Goal: Navigation & Orientation: Find specific page/section

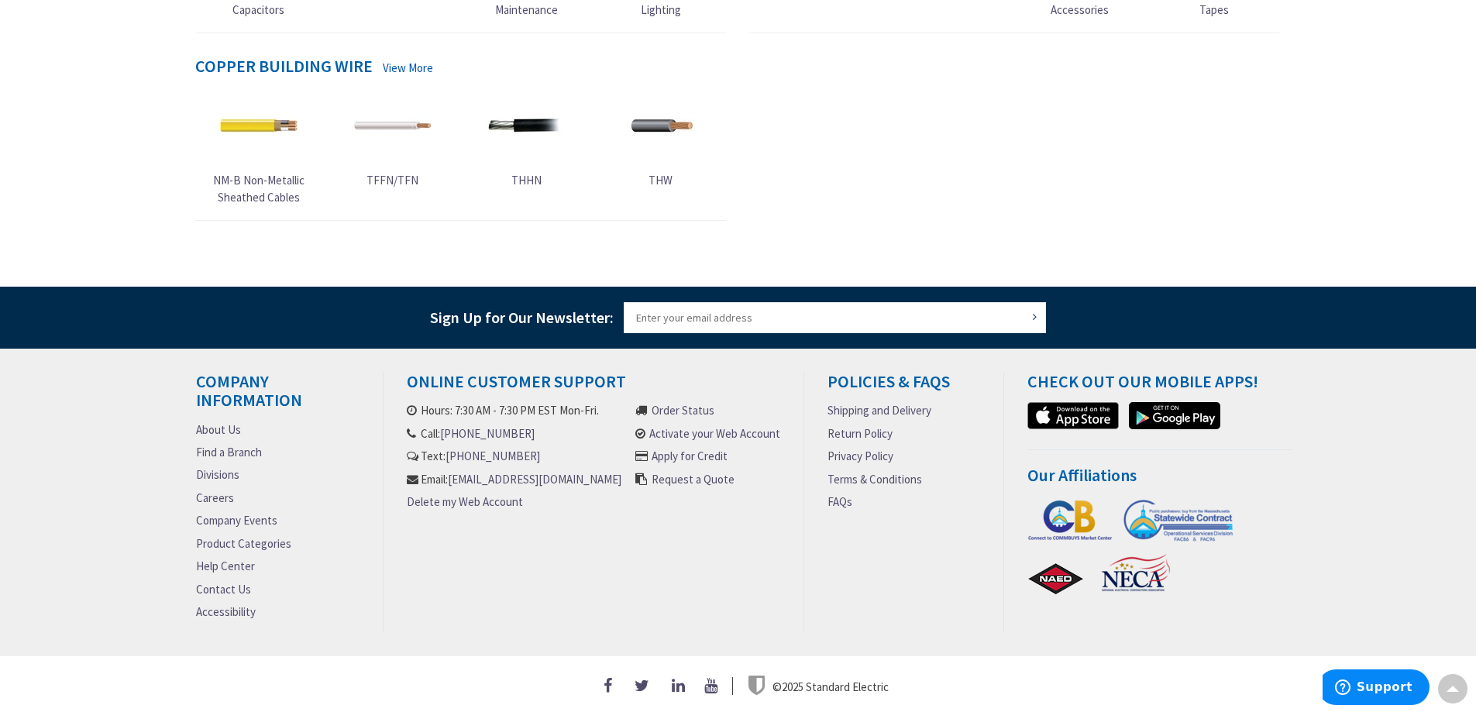
click at [858, 404] on link "Shipping and Delivery" at bounding box center [880, 410] width 104 height 16
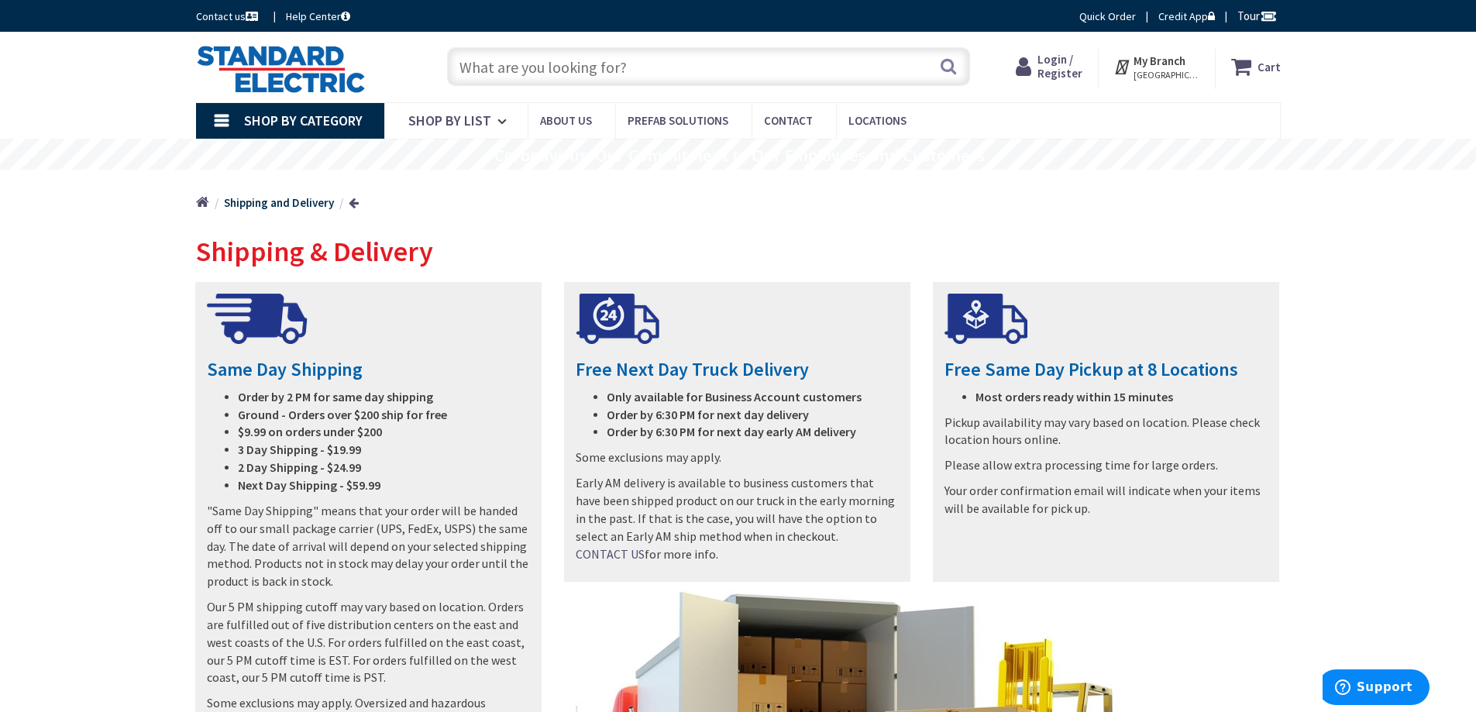
click at [295, 112] on span "Shop By Category" at bounding box center [303, 121] width 119 height 18
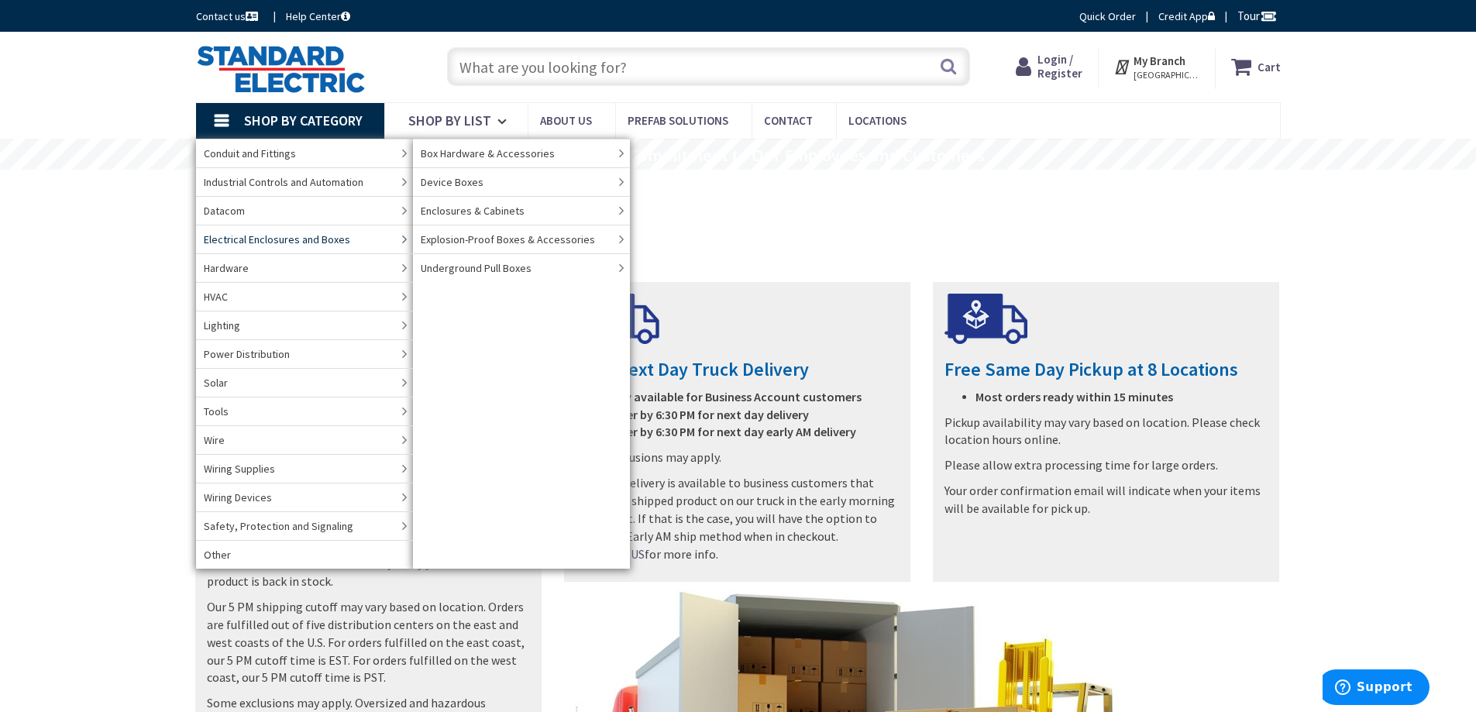
click at [227, 240] on span "Electrical Enclosures and Boxes" at bounding box center [277, 239] width 146 height 15
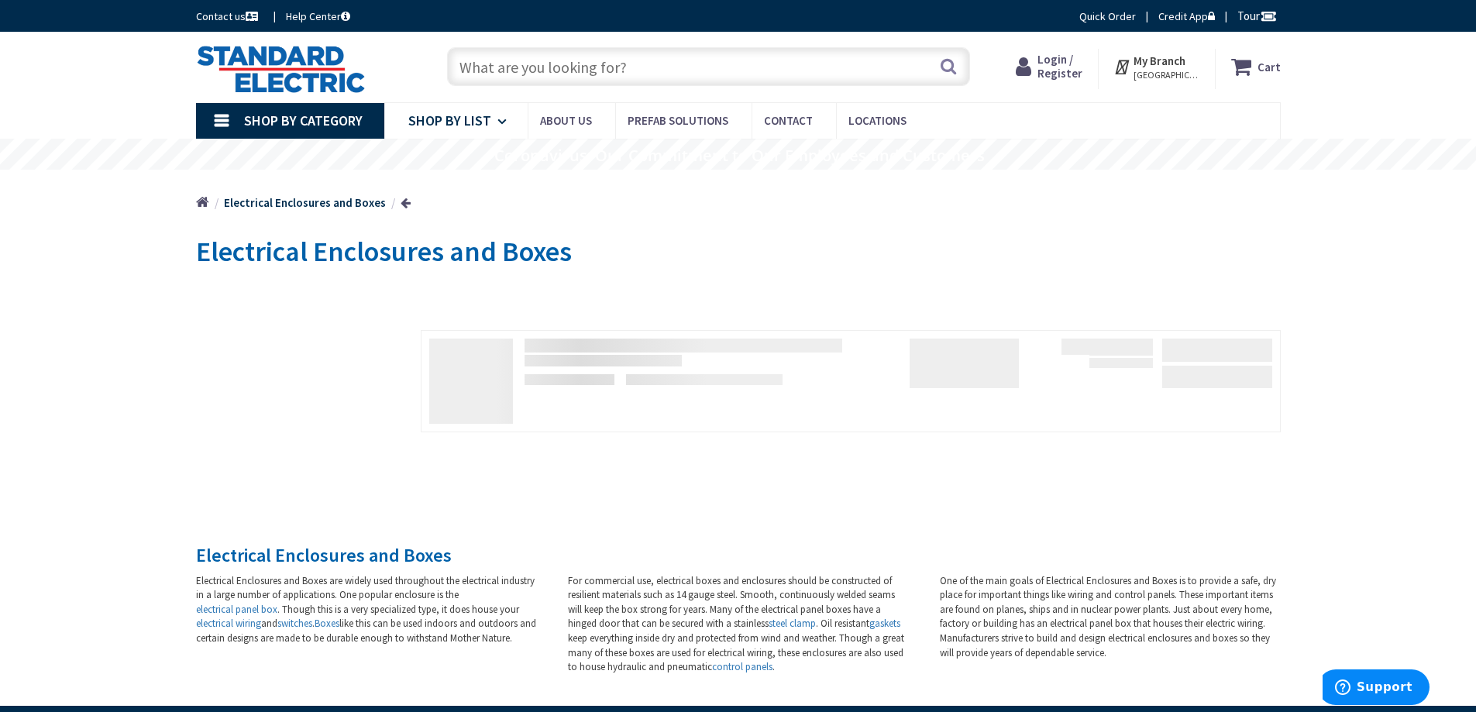
click at [452, 122] on span "Shop By List" at bounding box center [449, 121] width 83 height 18
